Goal: Task Accomplishment & Management: Use online tool/utility

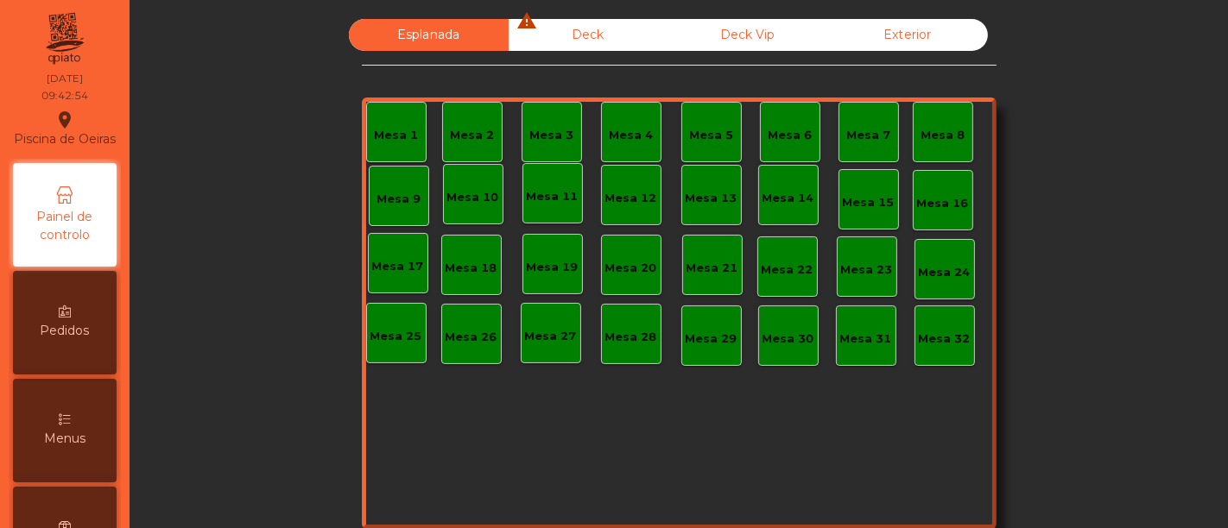
click at [525, 21] on icon "warning" at bounding box center [527, 20] width 21 height 21
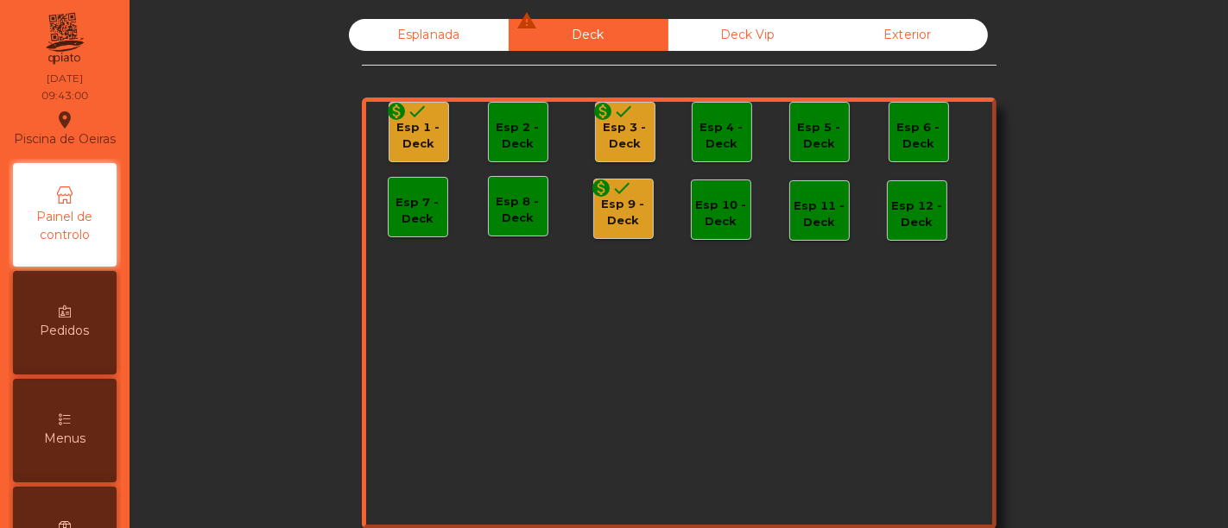
click at [617, 136] on div "Esp 3 - Deck" at bounding box center [625, 136] width 59 height 34
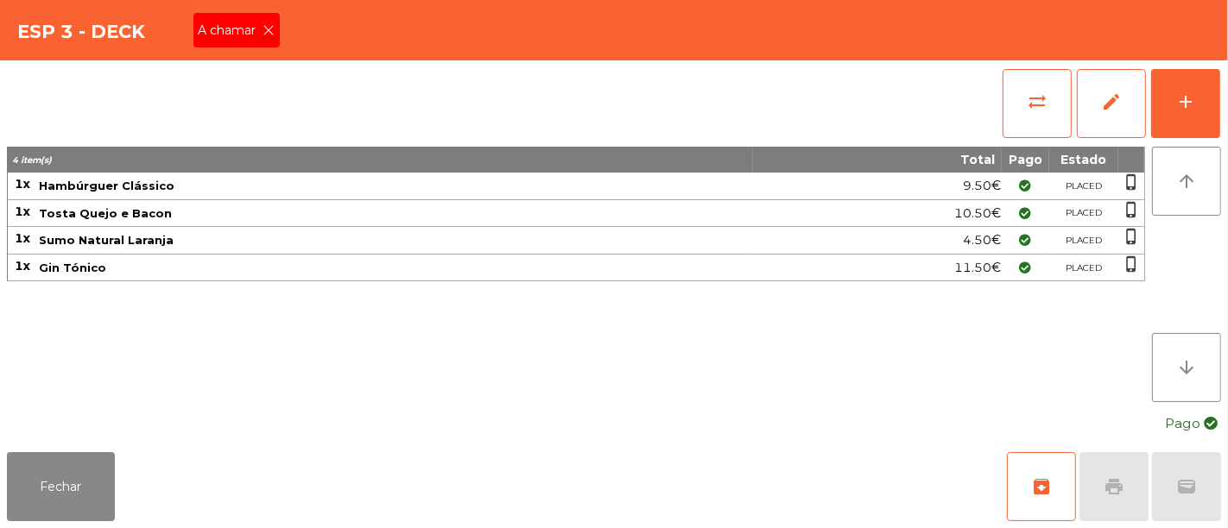
click at [222, 32] on span "A chamar" at bounding box center [231, 31] width 65 height 18
click at [1045, 477] on span "archive" at bounding box center [1041, 487] width 21 height 21
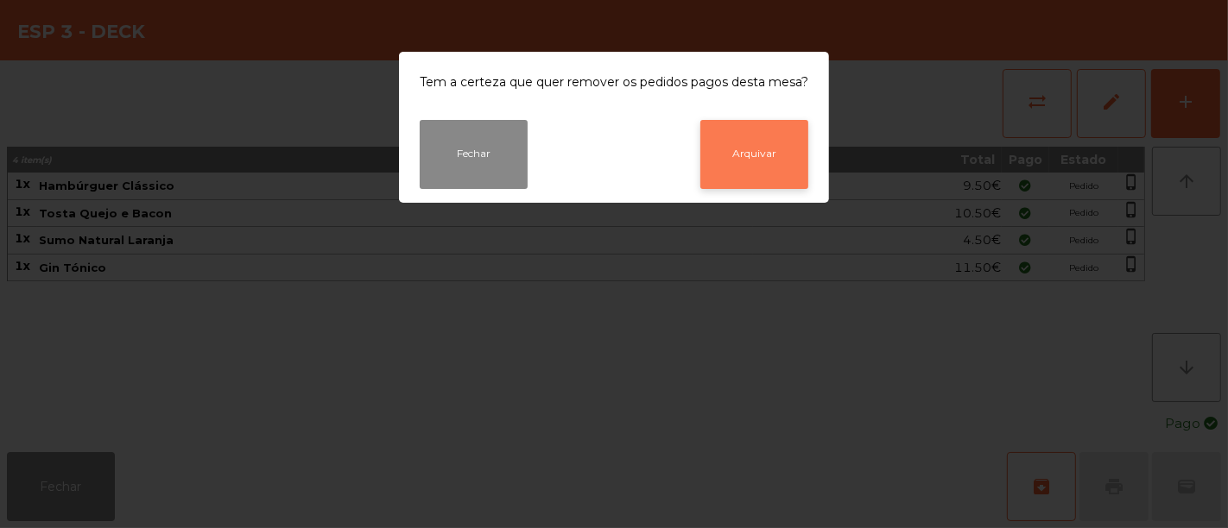
click at [758, 142] on button "Arquivar" at bounding box center [754, 154] width 108 height 69
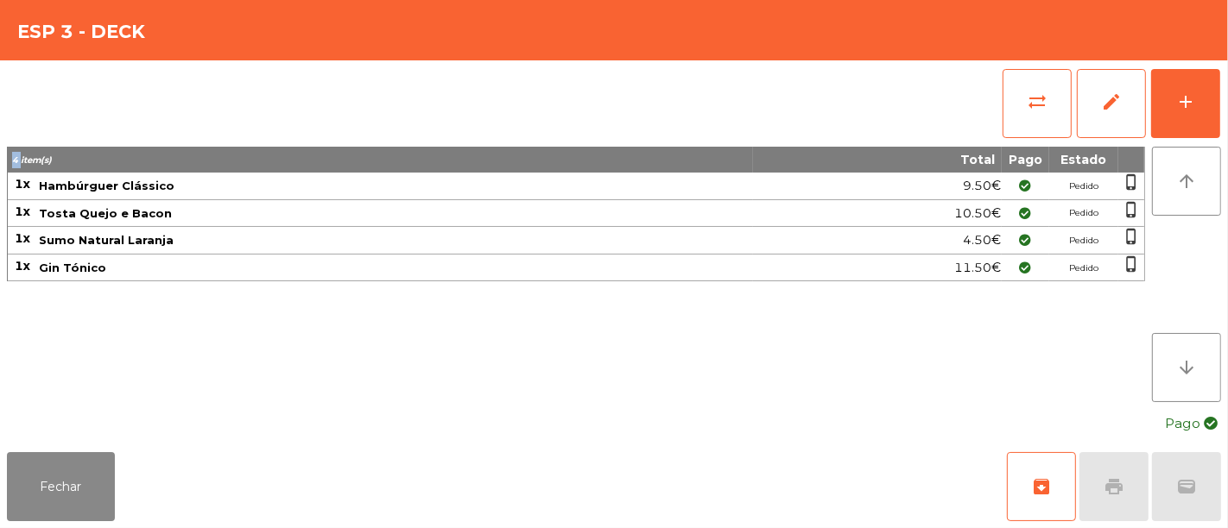
click at [758, 142] on div "sync_alt edit add" at bounding box center [614, 103] width 1214 height 86
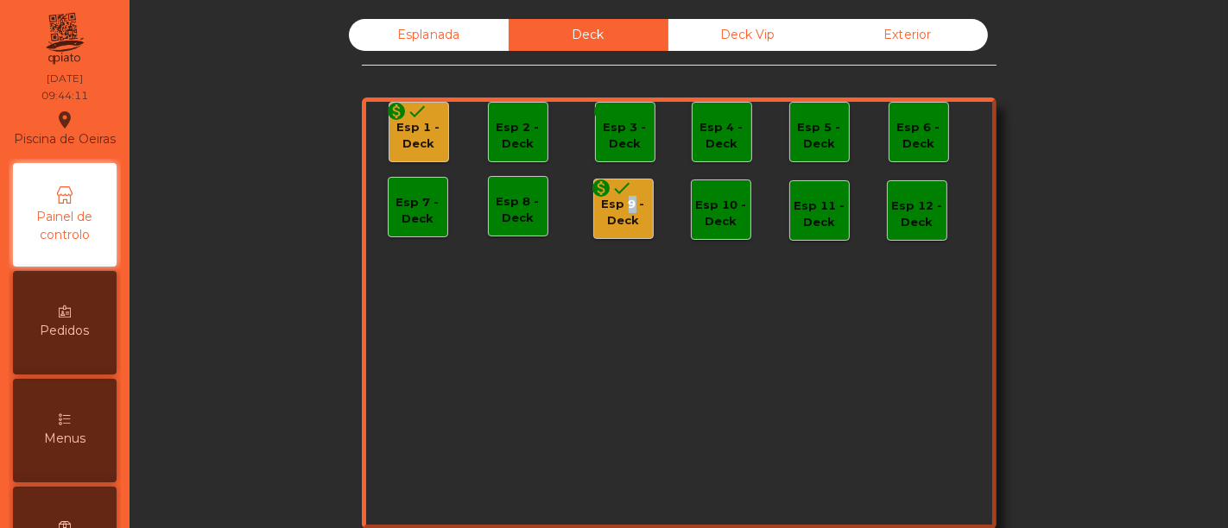
click at [621, 207] on div "Esp 9 - Deck" at bounding box center [623, 213] width 59 height 34
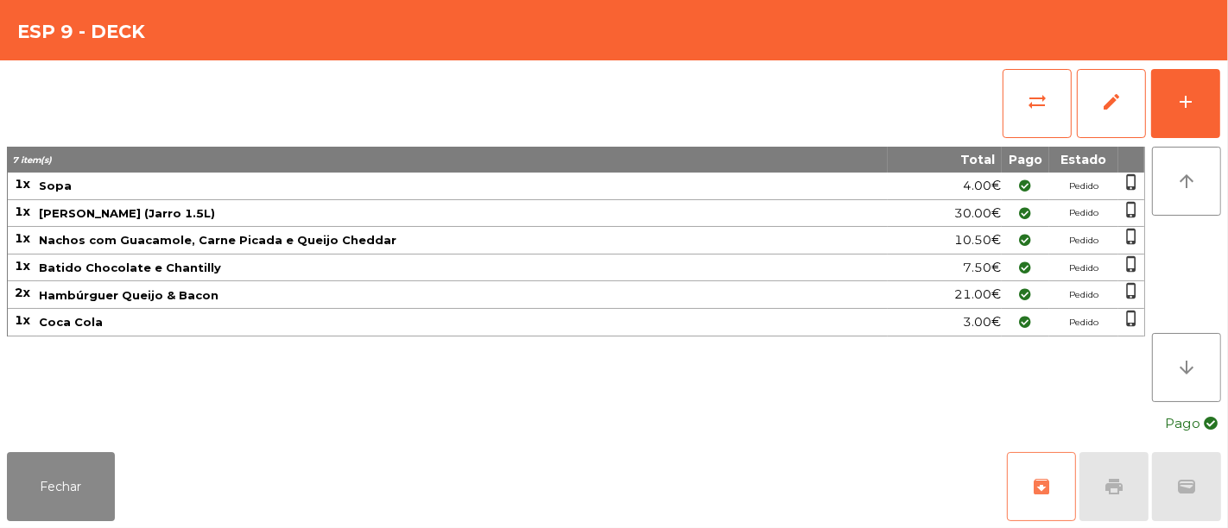
click at [1047, 480] on span "archive" at bounding box center [1041, 487] width 21 height 21
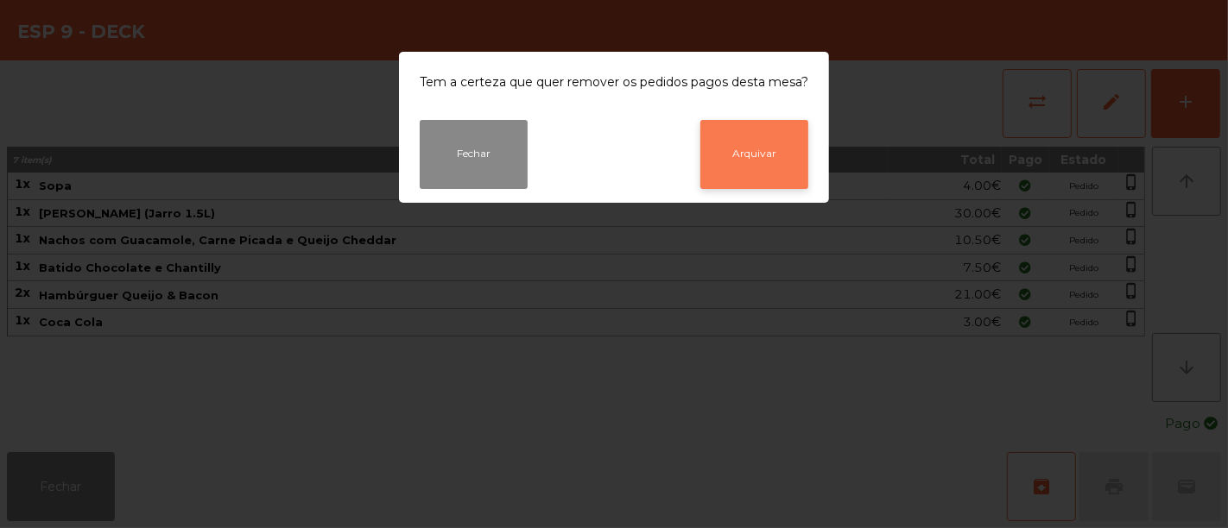
click at [756, 155] on button "Arquivar" at bounding box center [754, 154] width 108 height 69
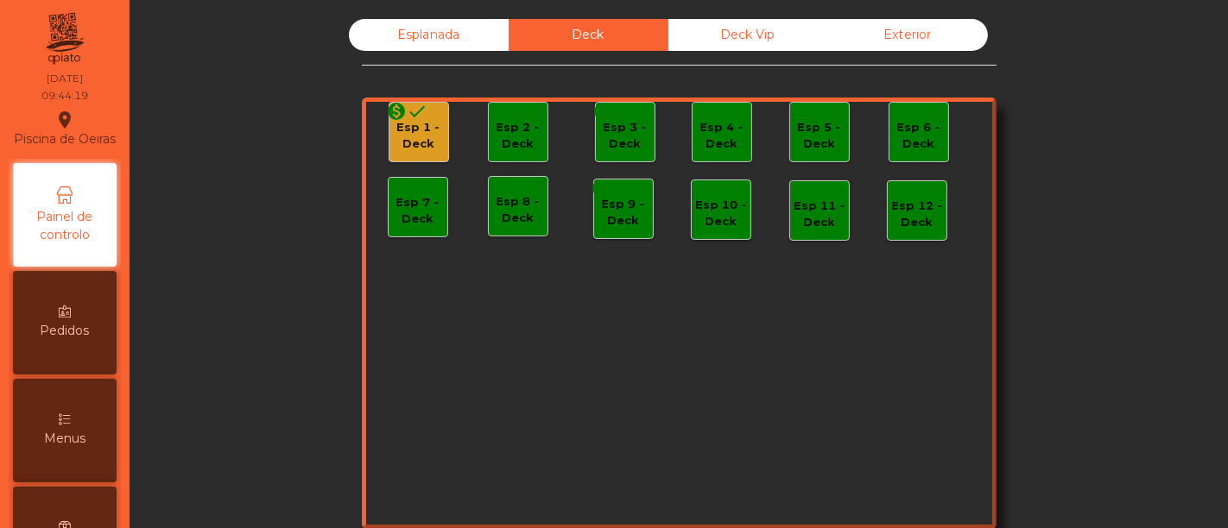
click at [408, 130] on div "Esp 1 - Deck" at bounding box center [418, 136] width 59 height 34
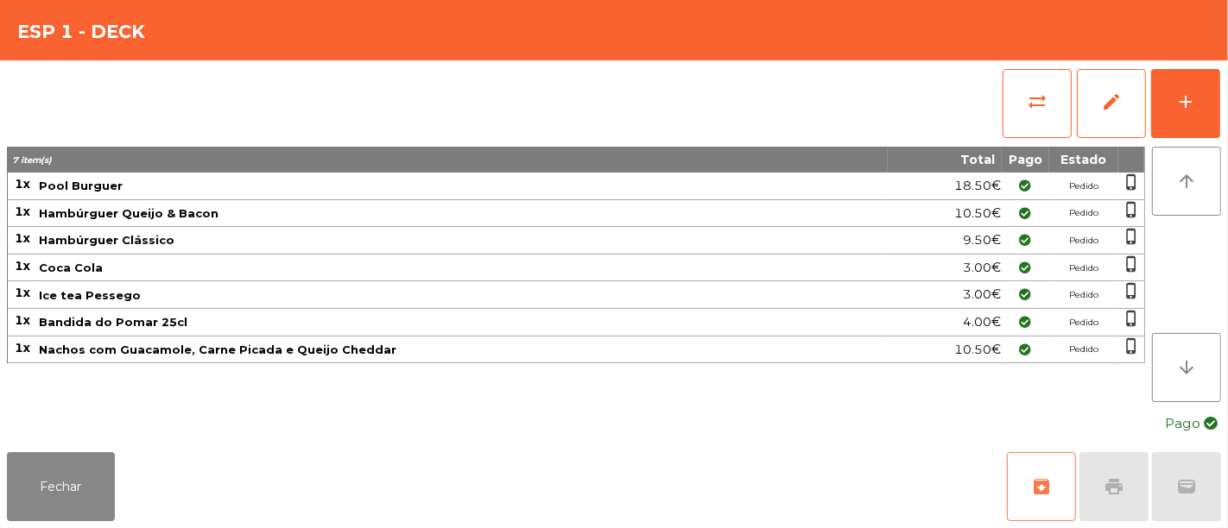
click at [1045, 475] on button "archive" at bounding box center [1041, 486] width 69 height 69
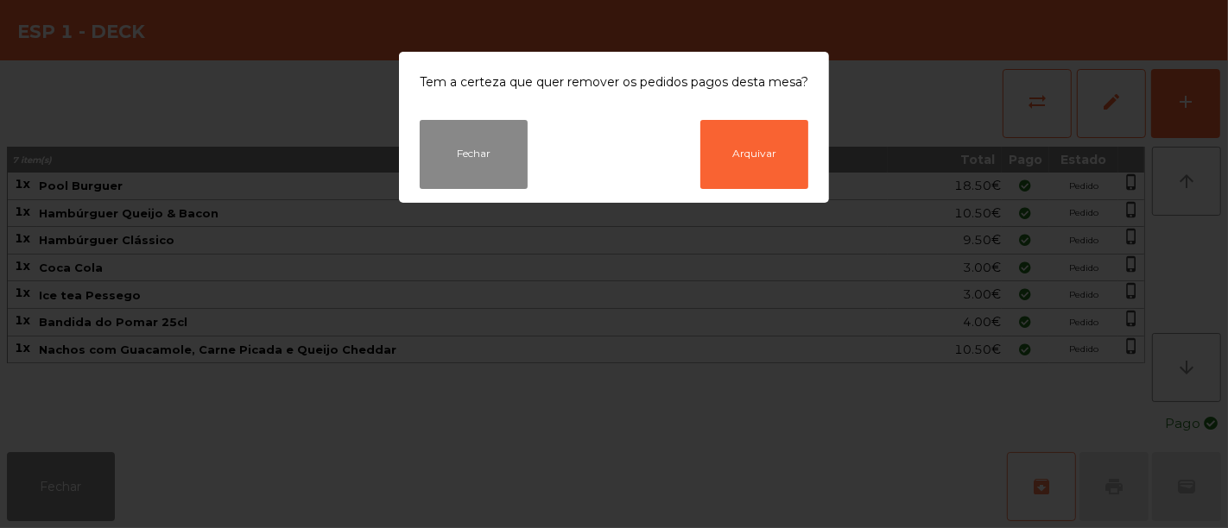
click at [1045, 475] on ngb-modal-window "Tem a certeza que quer remover os pedidos pagos desta mesa? Fechar Arquivar" at bounding box center [614, 264] width 1228 height 528
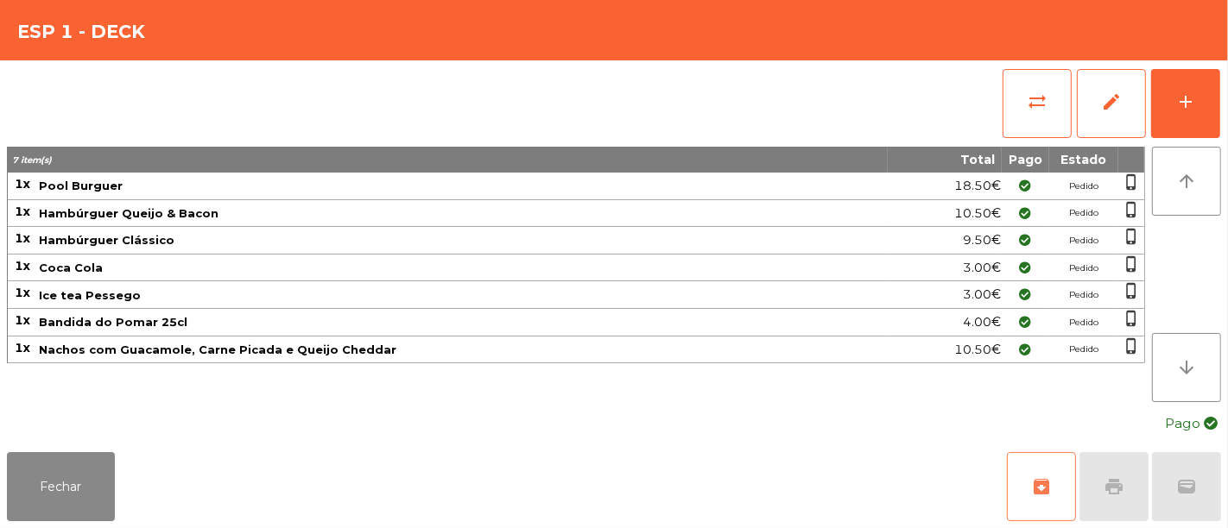
click at [1032, 492] on span "archive" at bounding box center [1041, 487] width 21 height 21
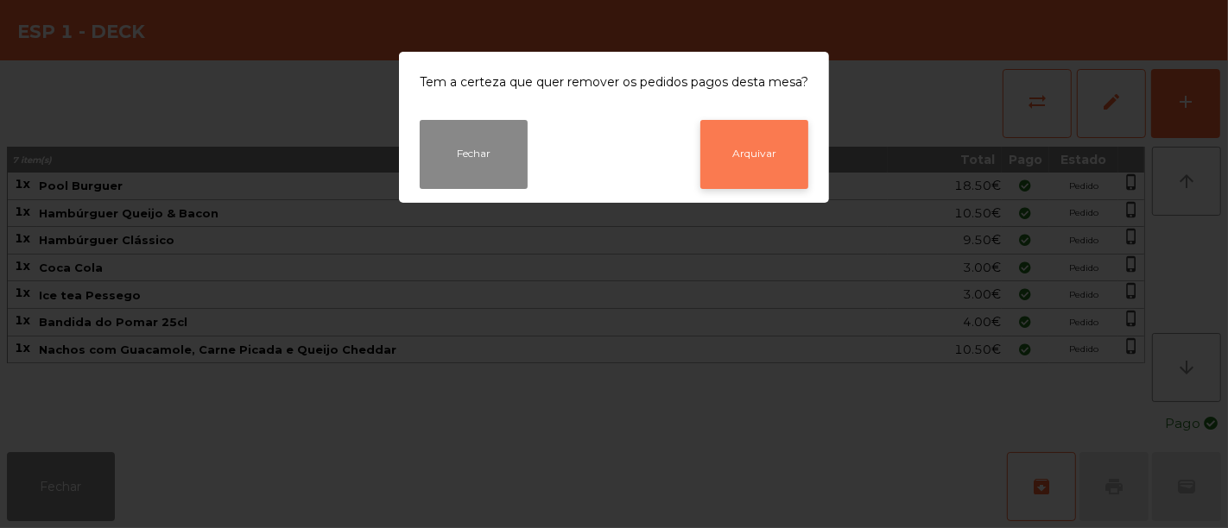
click at [781, 149] on button "Arquivar" at bounding box center [754, 154] width 108 height 69
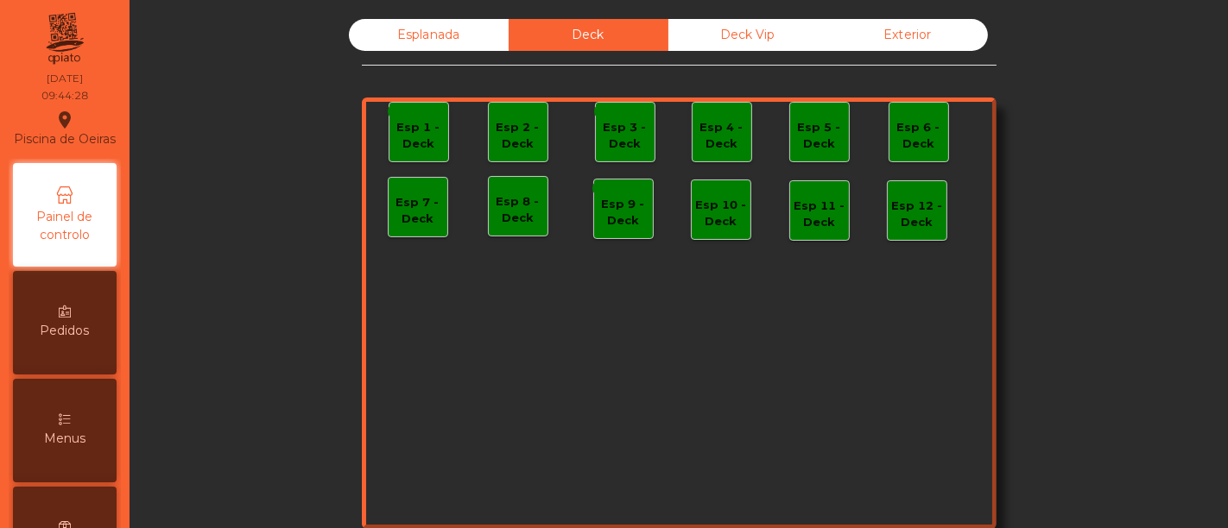
click at [730, 33] on div "Deck Vip" at bounding box center [748, 35] width 160 height 32
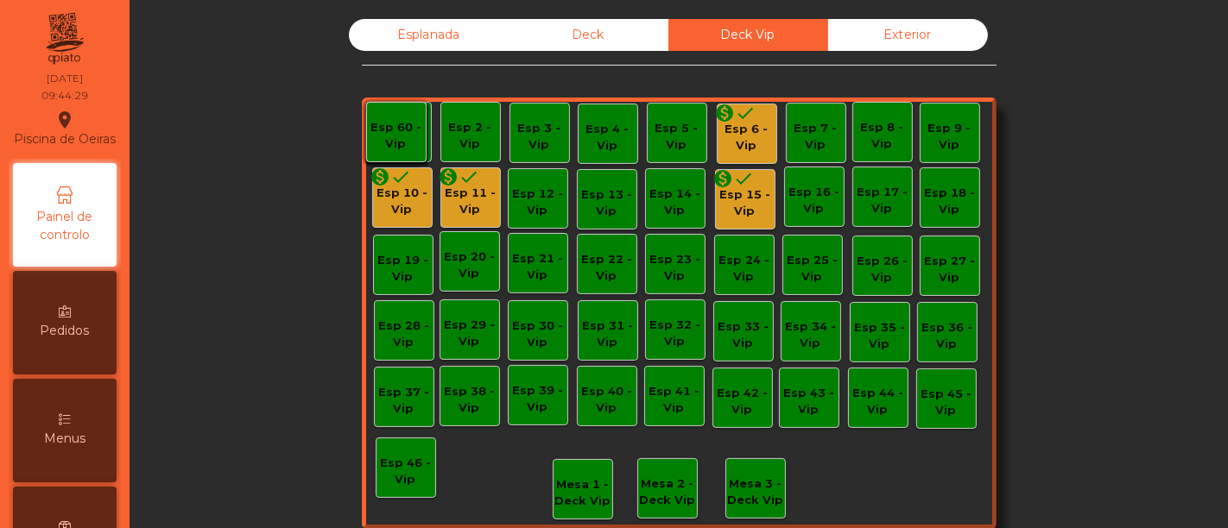
click at [737, 136] on div "Esp 6 - Vip" at bounding box center [747, 138] width 59 height 34
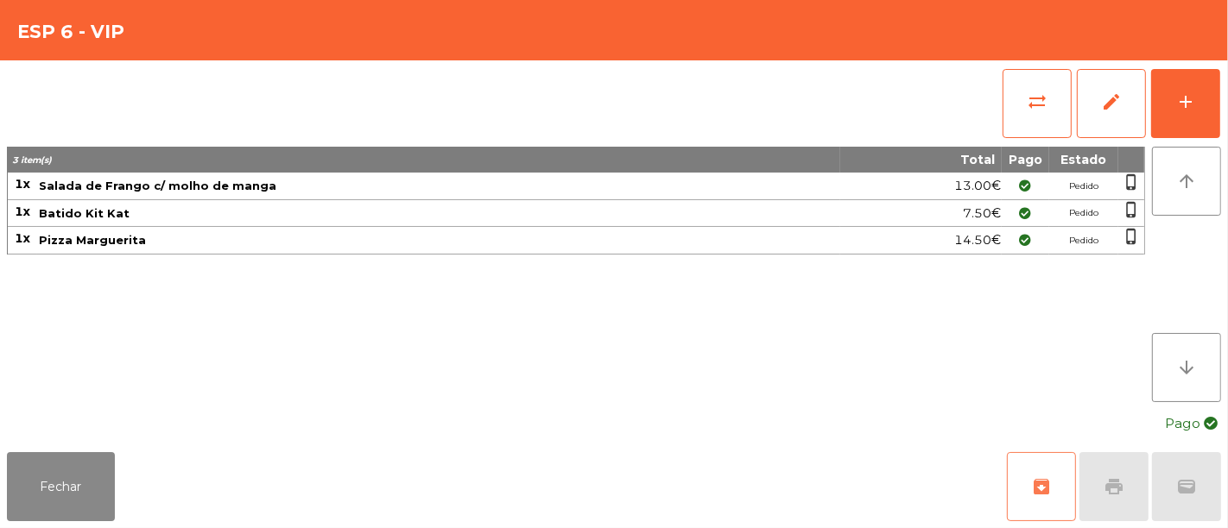
click at [1048, 487] on span "archive" at bounding box center [1041, 487] width 21 height 21
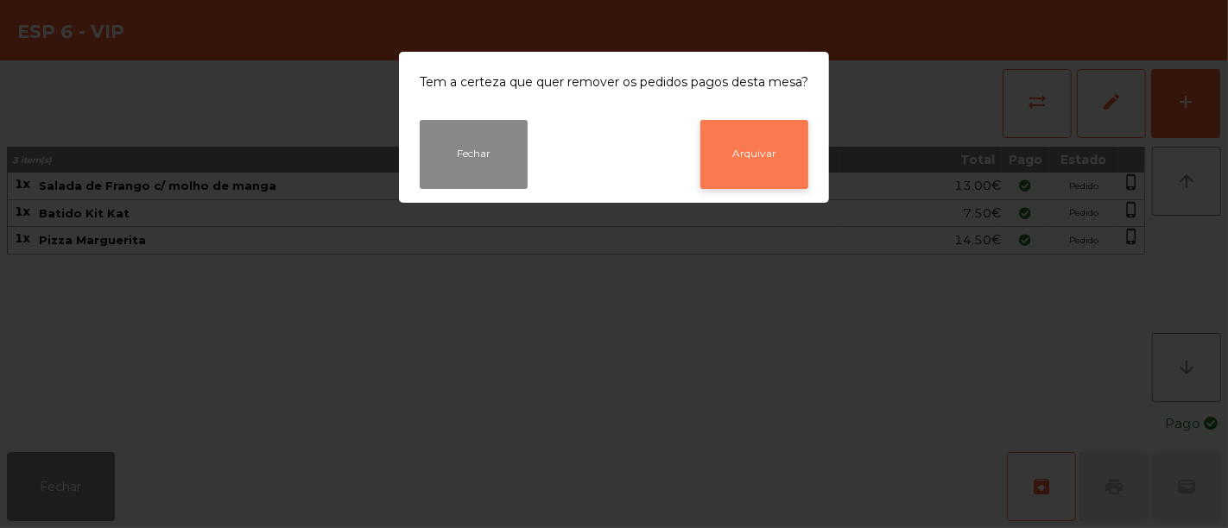
click at [787, 139] on button "Arquivar" at bounding box center [754, 154] width 108 height 69
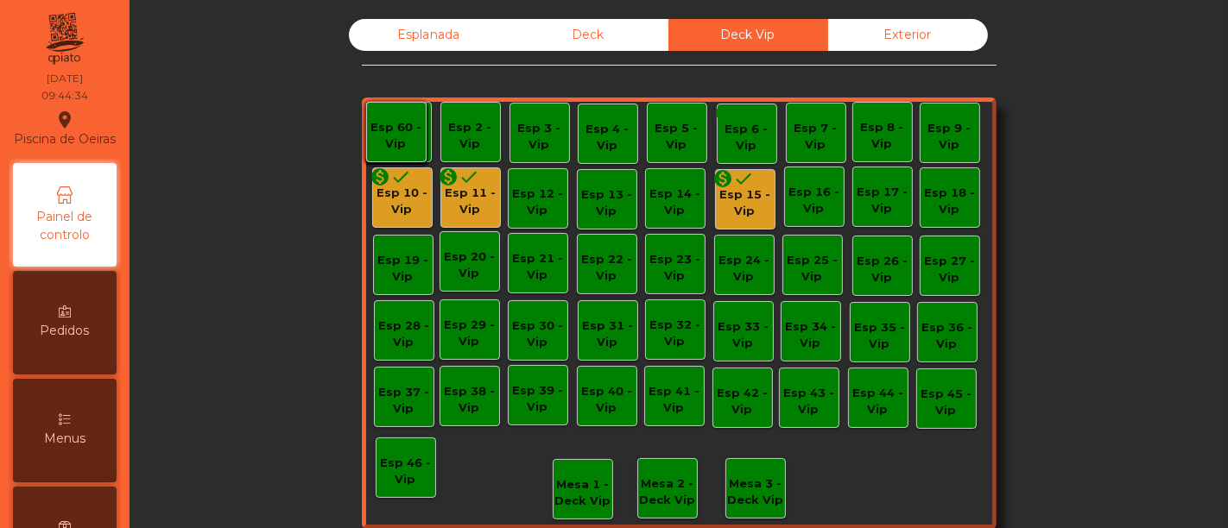
click at [732, 200] on div "Esp 15 - Vip" at bounding box center [745, 204] width 59 height 34
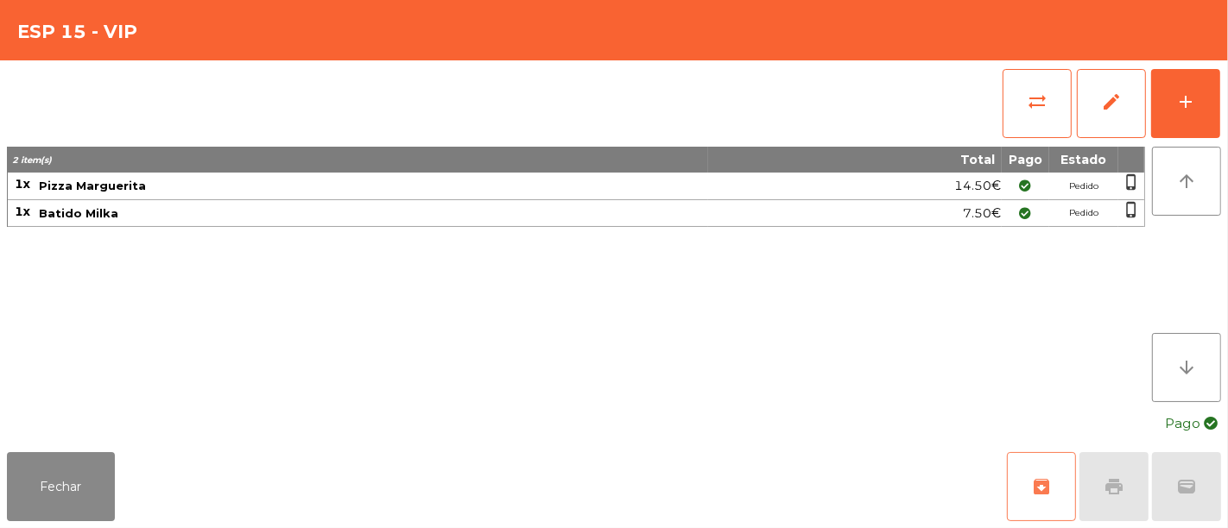
click at [1034, 470] on button "archive" at bounding box center [1041, 486] width 69 height 69
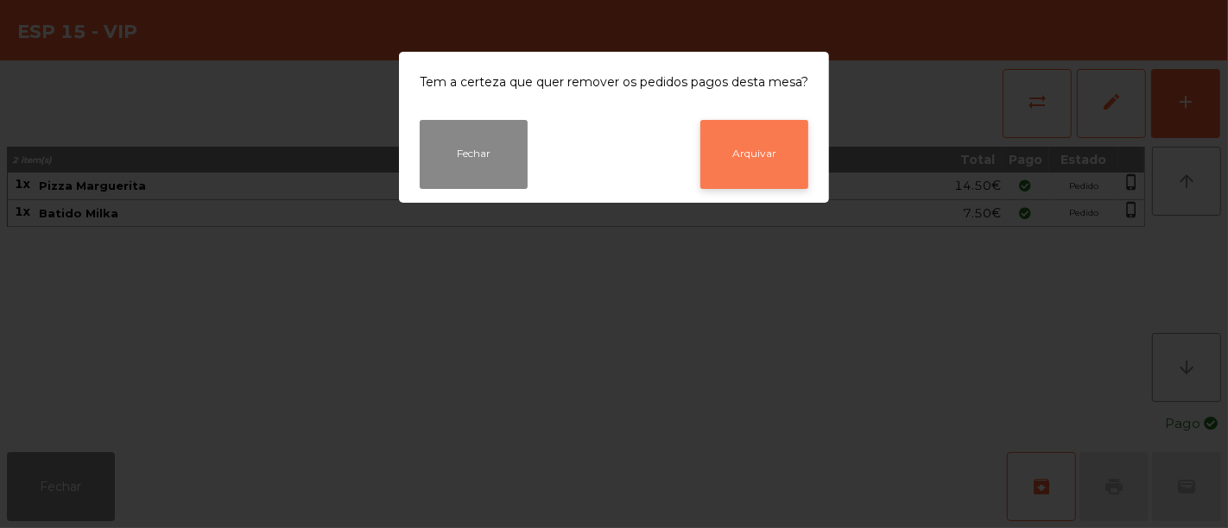
click at [783, 136] on button "Arquivar" at bounding box center [754, 154] width 108 height 69
